Goal: Task Accomplishment & Management: Complete application form

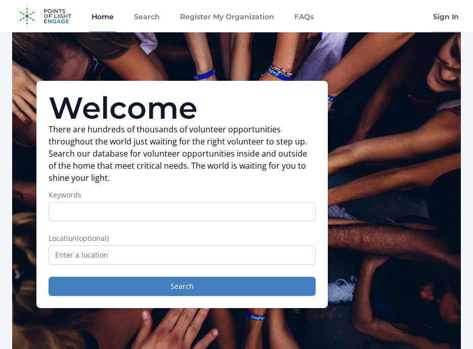
click at [445, 22] on link "Sign In" at bounding box center [446, 16] width 30 height 32
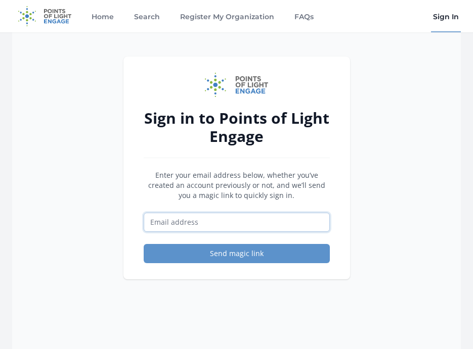
click at [171, 226] on input "Email address" at bounding box center [237, 222] width 186 height 19
type input "[EMAIL_ADDRESS][DOMAIN_NAME]"
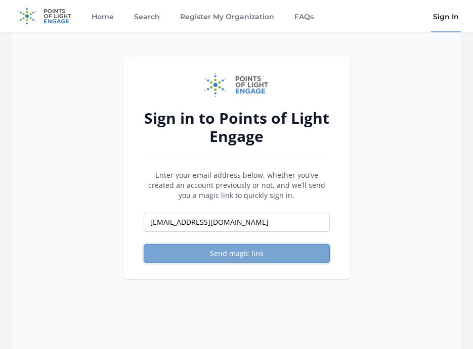
click at [223, 252] on button "Send magic link" at bounding box center [237, 253] width 186 height 19
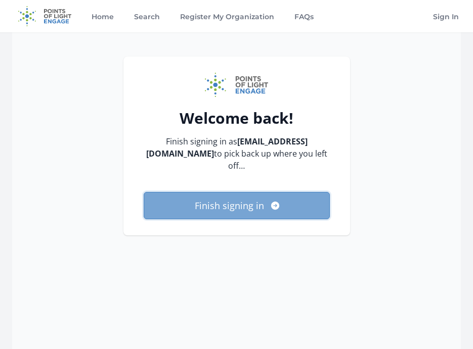
click at [248, 206] on button "Finish signing in" at bounding box center [237, 205] width 186 height 27
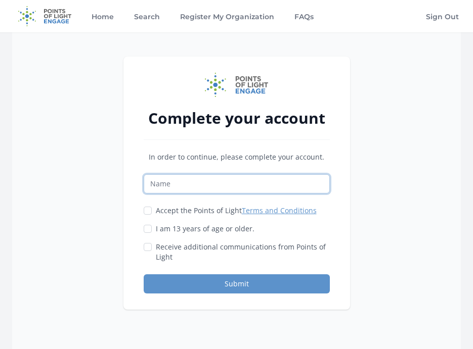
click at [166, 184] on input "Name" at bounding box center [237, 183] width 186 height 19
type input "Shell Davis"
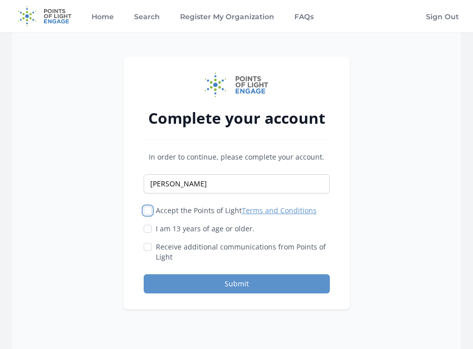
click at [147, 213] on input "Accept the Points of Light Terms and Conditions" at bounding box center [148, 211] width 8 height 8
checkbox input "true"
drag, startPoint x: 147, startPoint y: 228, endPoint x: 147, endPoint y: 241, distance: 12.1
click at [147, 229] on input "I am 13 years of age or older." at bounding box center [148, 229] width 8 height 8
checkbox input "true"
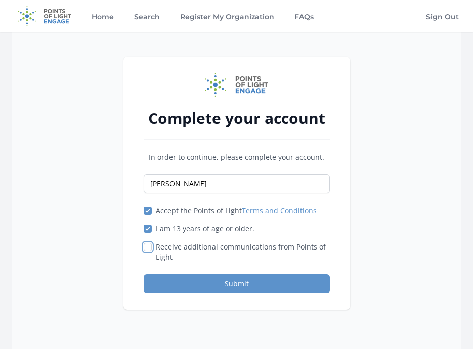
drag, startPoint x: 147, startPoint y: 249, endPoint x: 161, endPoint y: 292, distance: 45.7
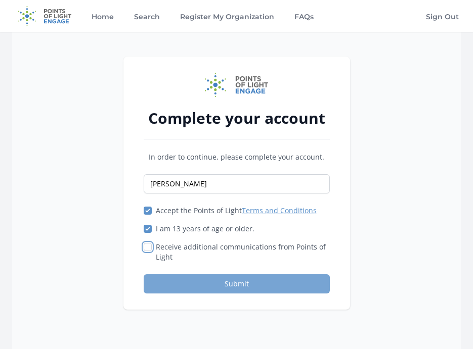
click at [147, 249] on input "Receive additional communications from Points of Light" at bounding box center [148, 247] width 8 height 8
checkbox input "true"
click at [172, 286] on button "Submit" at bounding box center [237, 283] width 186 height 19
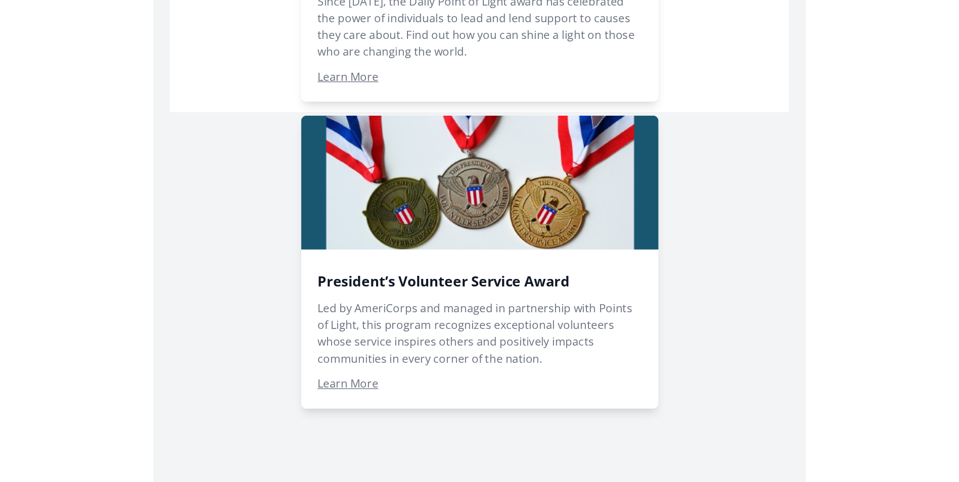
scroll to position [781, 0]
